Goal: Check status: Check status

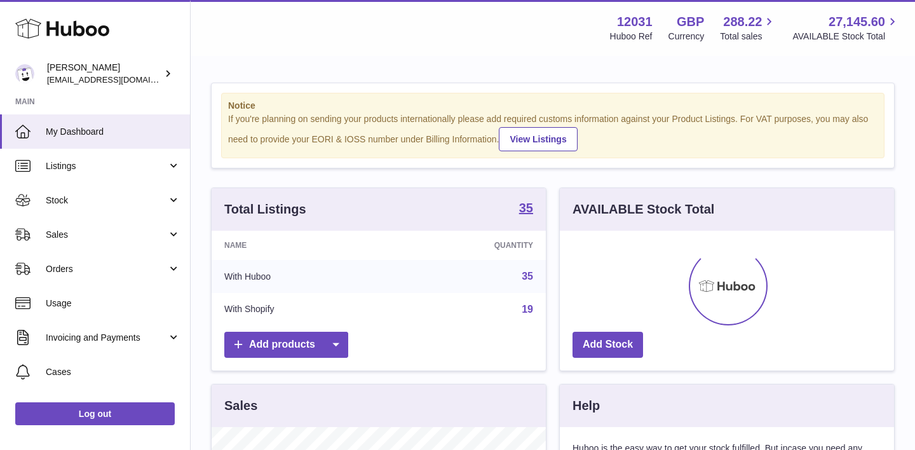
scroll to position [198, 334]
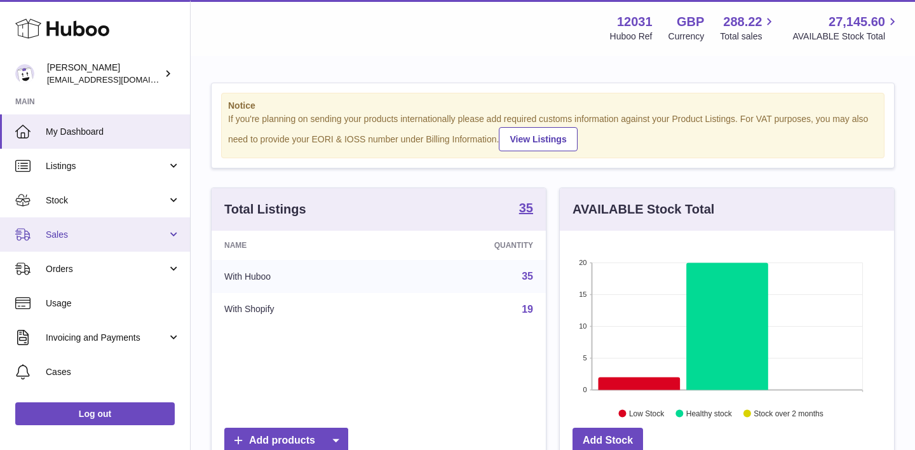
click at [62, 241] on link "Sales" at bounding box center [95, 234] width 190 height 34
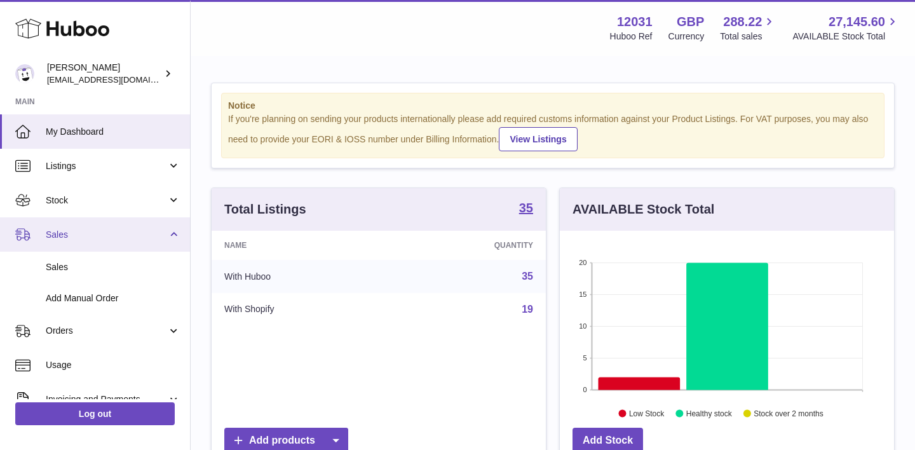
click at [62, 241] on link "Sales" at bounding box center [95, 234] width 190 height 34
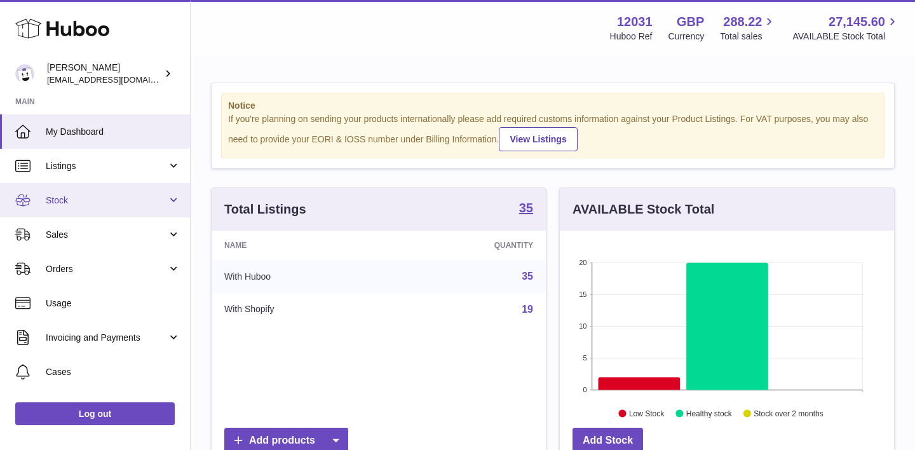
click at [62, 193] on link "Stock" at bounding box center [95, 200] width 190 height 34
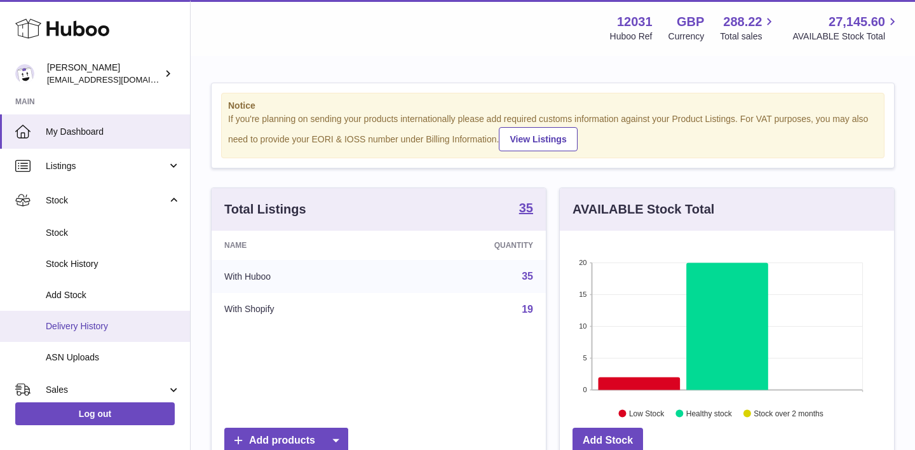
click at [82, 329] on span "Delivery History" at bounding box center [113, 326] width 135 height 12
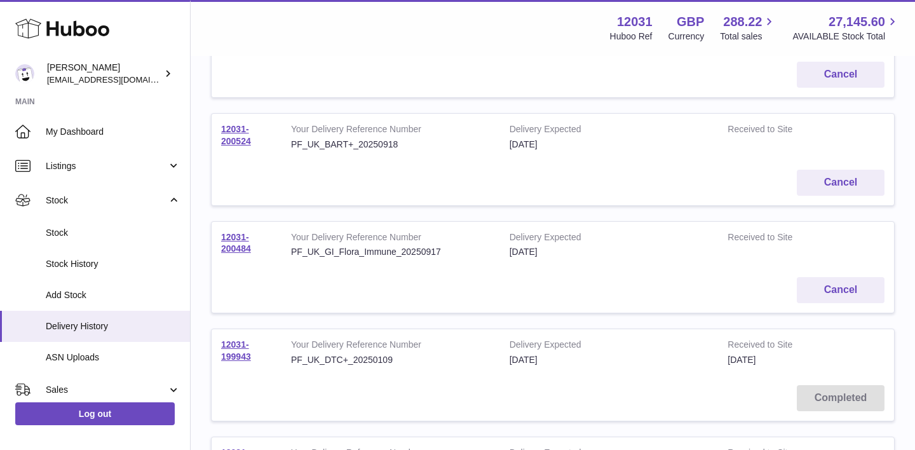
scroll to position [223, 0]
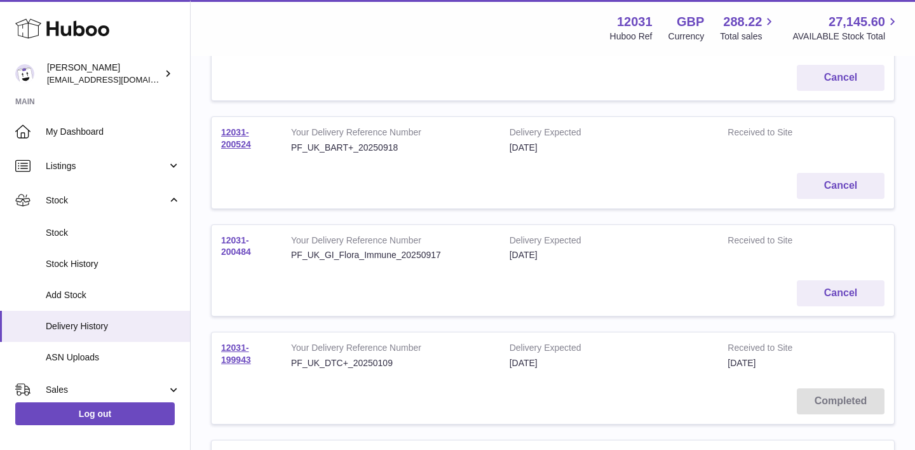
click at [231, 249] on link "12031-200484" at bounding box center [236, 246] width 30 height 22
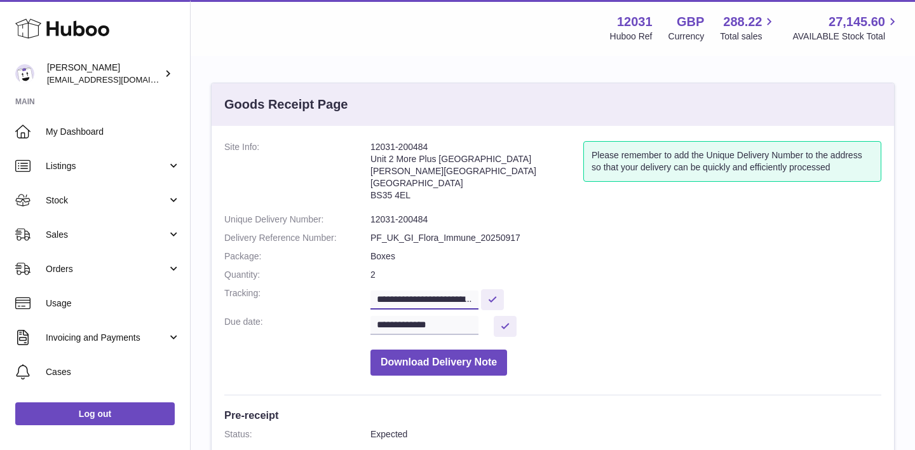
click at [423, 298] on input "**********" at bounding box center [425, 300] width 108 height 19
